Goal: Information Seeking & Learning: Learn about a topic

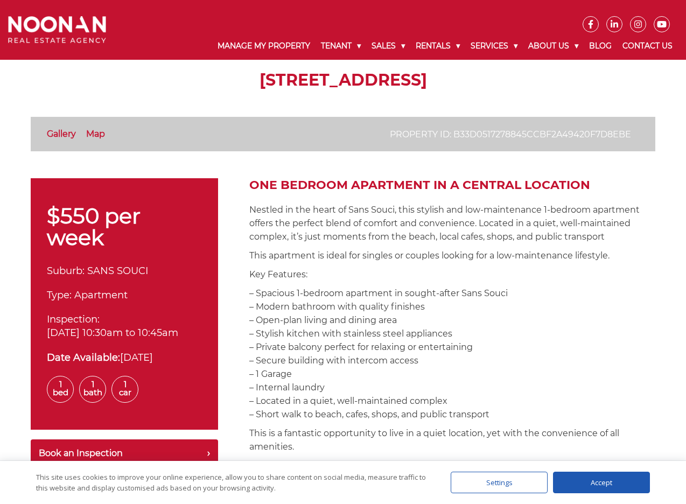
scroll to position [54, 0]
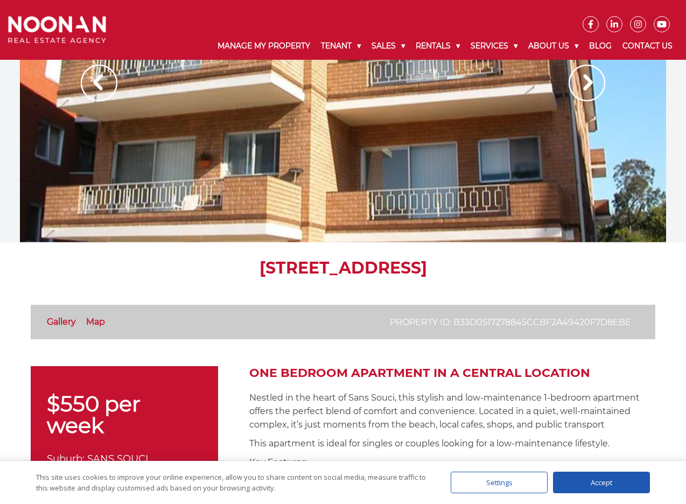
click at [375, 207] on div at bounding box center [343, 94] width 646 height 296
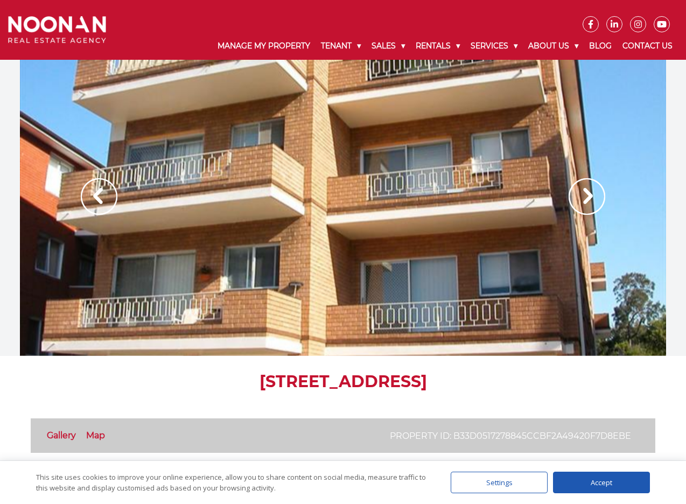
click at [60, 434] on link "Gallery" at bounding box center [61, 435] width 29 height 10
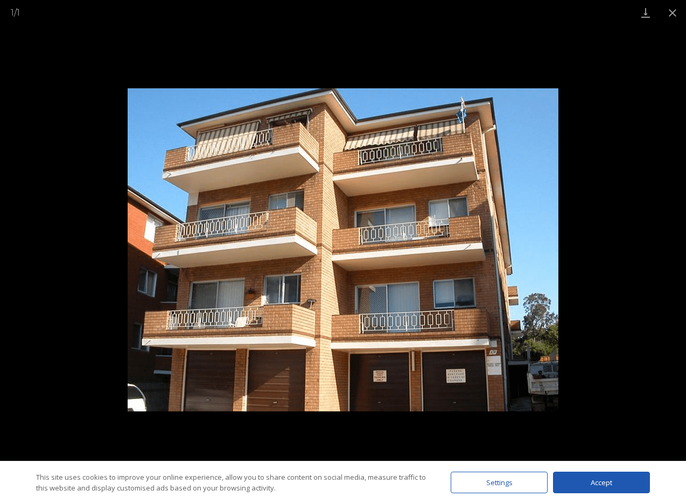
click at [546, 255] on img at bounding box center [343, 249] width 431 height 323
click at [530, 247] on img at bounding box center [343, 249] width 431 height 323
click at [673, 17] on button "Close gallery" at bounding box center [672, 12] width 27 height 25
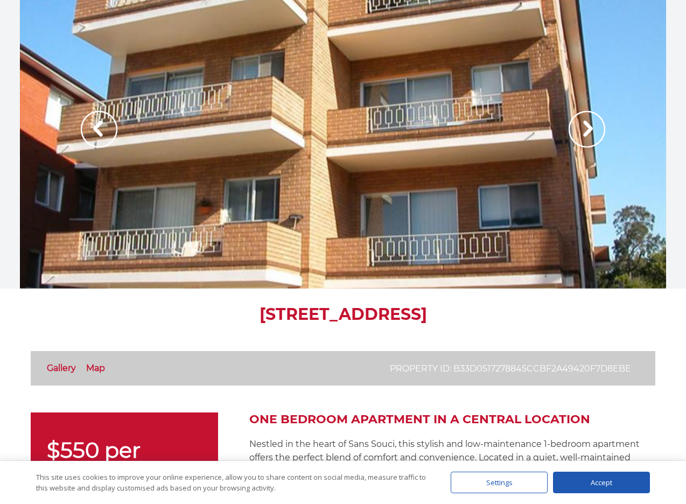
scroll to position [215, 0]
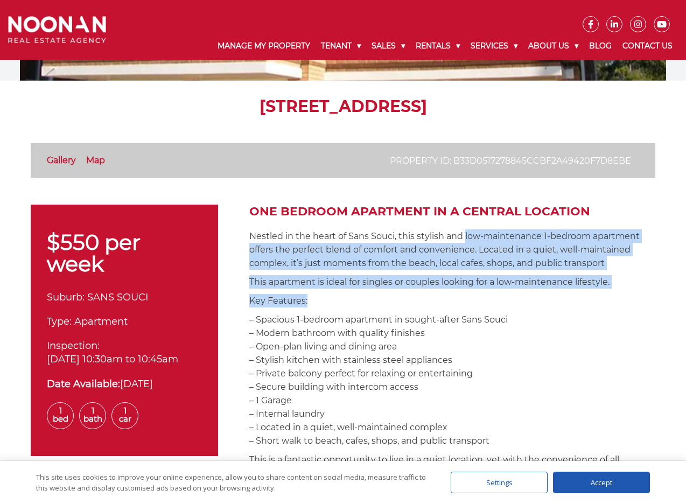
drag, startPoint x: 465, startPoint y: 233, endPoint x: 525, endPoint y: 307, distance: 94.7
click at [525, 307] on p "Key Features:" at bounding box center [452, 300] width 406 height 13
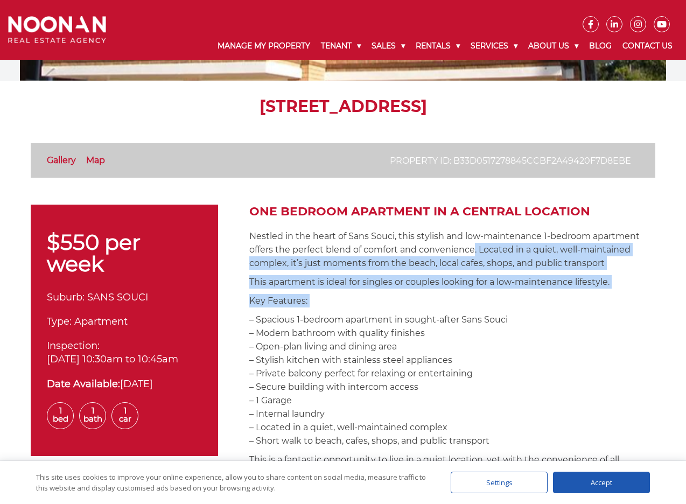
drag, startPoint x: 475, startPoint y: 253, endPoint x: 472, endPoint y: 248, distance: 5.8
click at [472, 248] on p "Nestled in the heart of Sans Souci, this stylish and low-maintenance 1-bedroom …" at bounding box center [452, 250] width 406 height 40
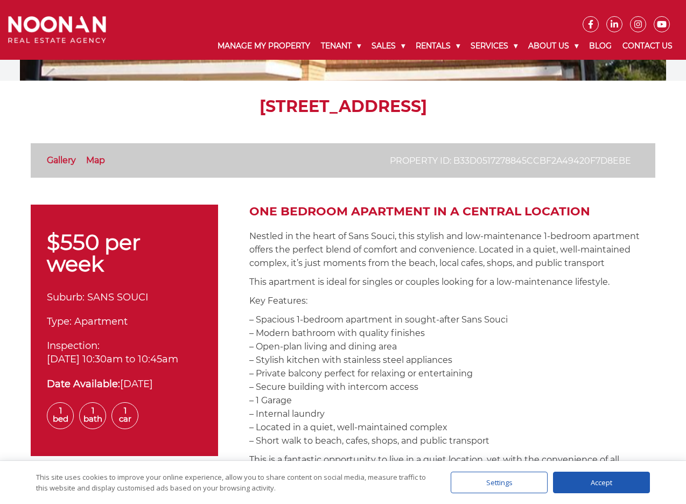
drag, startPoint x: 459, startPoint y: 238, endPoint x: 468, endPoint y: 337, distance: 99.5
click at [468, 337] on p "– Spacious 1-bedroom apartment in sought-after Sans Souci – Modern bathroom wit…" at bounding box center [452, 380] width 406 height 135
drag, startPoint x: 464, startPoint y: 337, endPoint x: 447, endPoint y: 325, distance: 20.9
click at [447, 325] on p "– Spacious 1-bedroom apartment in sought-after Sans Souci – Modern bathroom wit…" at bounding box center [452, 380] width 406 height 135
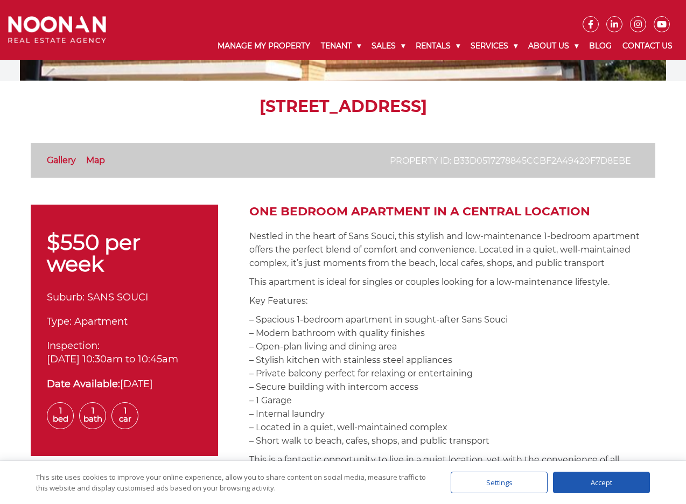
click at [447, 325] on p "– Spacious 1-bedroom apartment in sought-after Sans Souci – Modern bathroom wit…" at bounding box center [452, 380] width 406 height 135
drag, startPoint x: 443, startPoint y: 324, endPoint x: 474, endPoint y: 387, distance: 70.8
click at [474, 387] on p "– Spacious 1-bedroom apartment in sought-after Sans Souci – Modern bathroom wit…" at bounding box center [452, 380] width 406 height 135
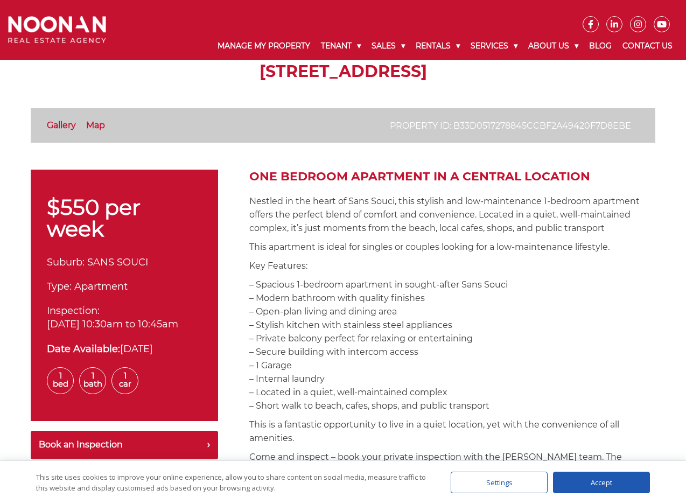
scroll to position [269, 0]
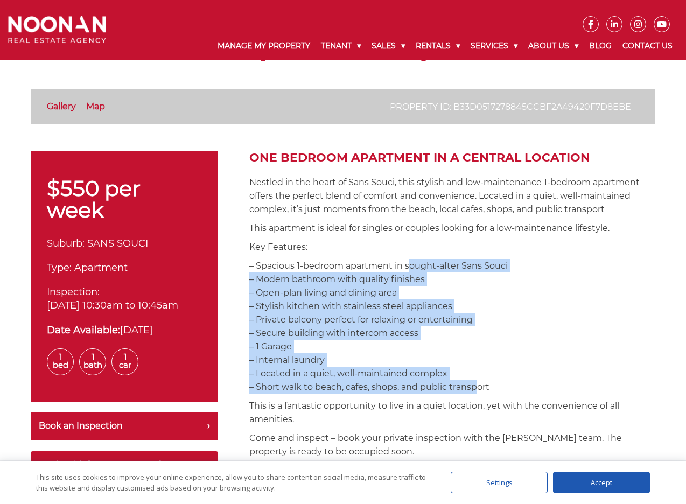
drag, startPoint x: 474, startPoint y: 387, endPoint x: 411, endPoint y: 255, distance: 146.3
drag, startPoint x: 447, startPoint y: 277, endPoint x: 521, endPoint y: 391, distance: 135.8
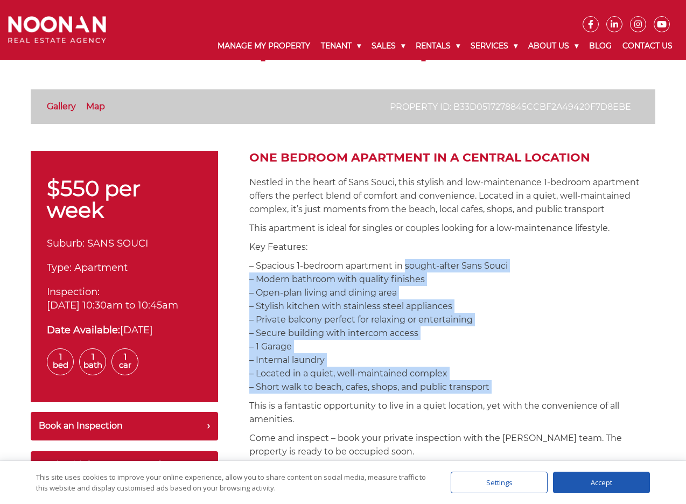
click at [521, 391] on p "– Spacious 1-bedroom apartment in sought-after Sans Souci – Modern bathroom wit…" at bounding box center [452, 326] width 406 height 135
drag, startPoint x: 521, startPoint y: 391, endPoint x: 424, endPoint y: 275, distance: 151.5
click at [424, 275] on p "– Spacious 1-bedroom apartment in sought-after Sans Souci – Modern bathroom wit…" at bounding box center [452, 326] width 406 height 135
drag, startPoint x: 411, startPoint y: 263, endPoint x: 512, endPoint y: 374, distance: 150.2
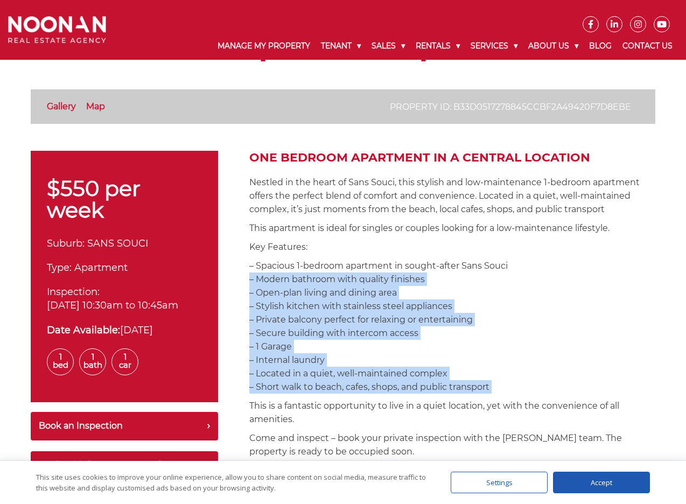
click at [512, 374] on p "– Spacious 1-bedroom apartment in sought-after Sans Souci – Modern bathroom wit…" at bounding box center [452, 326] width 406 height 135
drag, startPoint x: 512, startPoint y: 381, endPoint x: 423, endPoint y: 270, distance: 142.6
click at [423, 270] on p "– Spacious 1-bedroom apartment in sought-after Sans Souci – Modern bathroom wit…" at bounding box center [452, 326] width 406 height 135
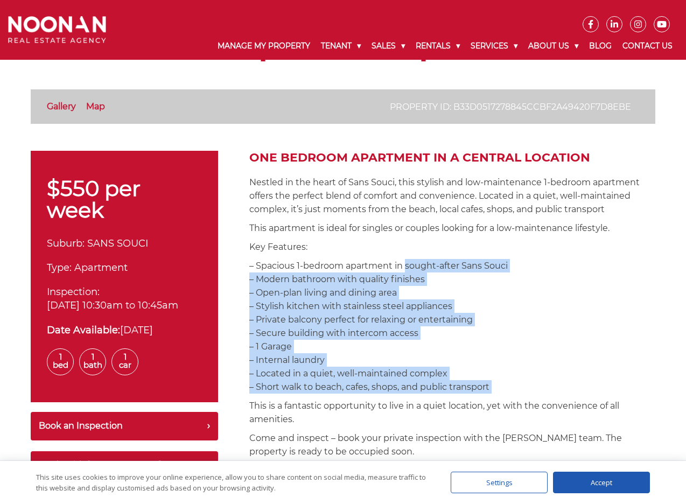
drag, startPoint x: 423, startPoint y: 270, endPoint x: 494, endPoint y: 384, distance: 134.5
click at [494, 384] on p "– Spacious 1-bedroom apartment in sought-after Sans Souci – Modern bathroom wit…" at bounding box center [452, 326] width 406 height 135
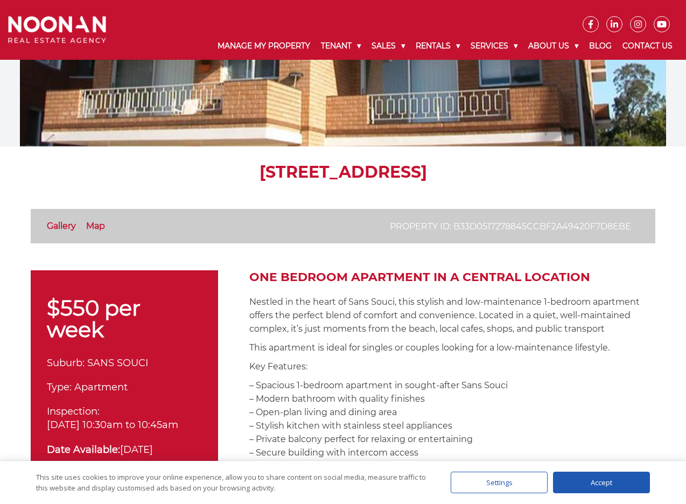
scroll to position [108, 0]
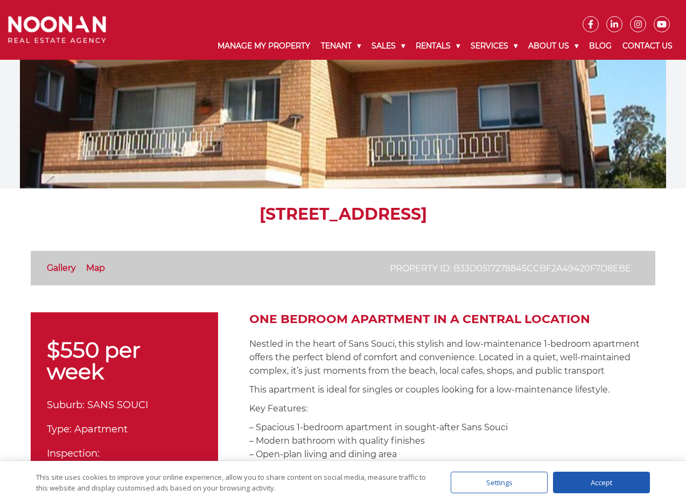
drag, startPoint x: 144, startPoint y: 220, endPoint x: 343, endPoint y: 214, distance: 198.9
click at [343, 214] on h1 "[STREET_ADDRESS]" at bounding box center [343, 214] width 625 height 19
copy h1 "1/2-4 [GEOGRAPHIC_DATA]"
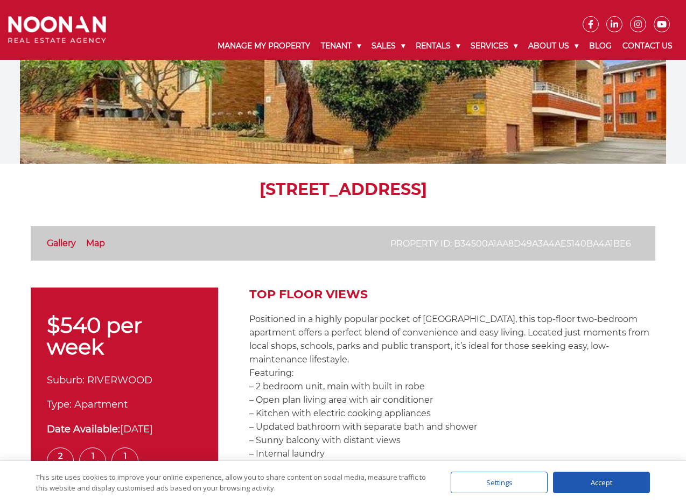
scroll to position [54, 0]
